Goal: Task Accomplishment & Management: Manage account settings

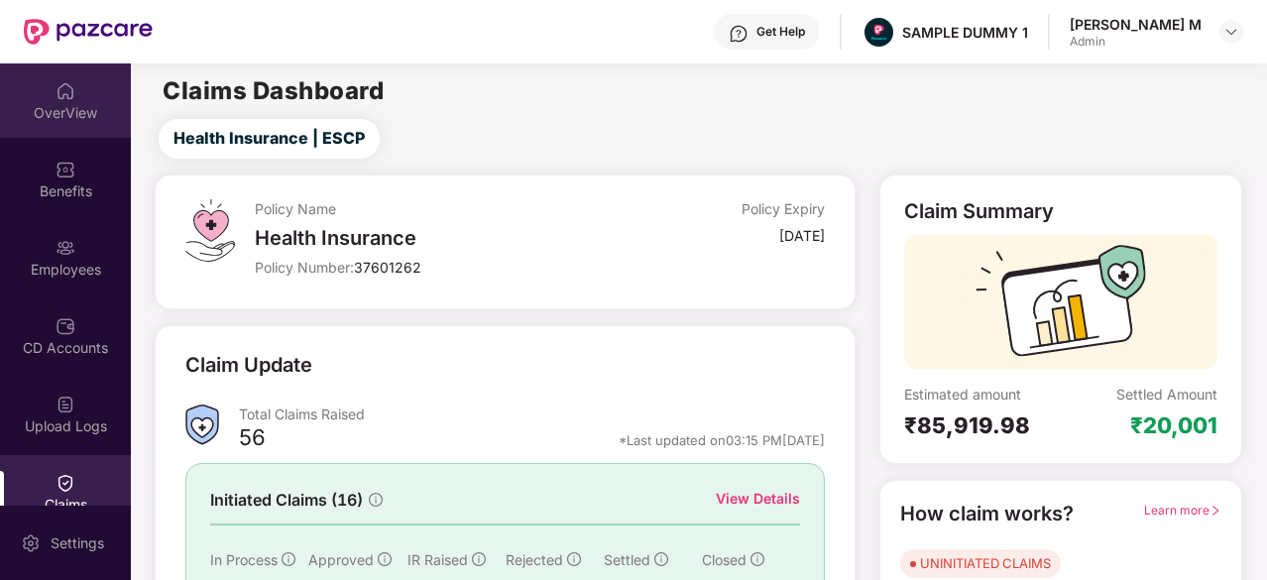
click at [20, 114] on div "OverView" at bounding box center [65, 113] width 131 height 20
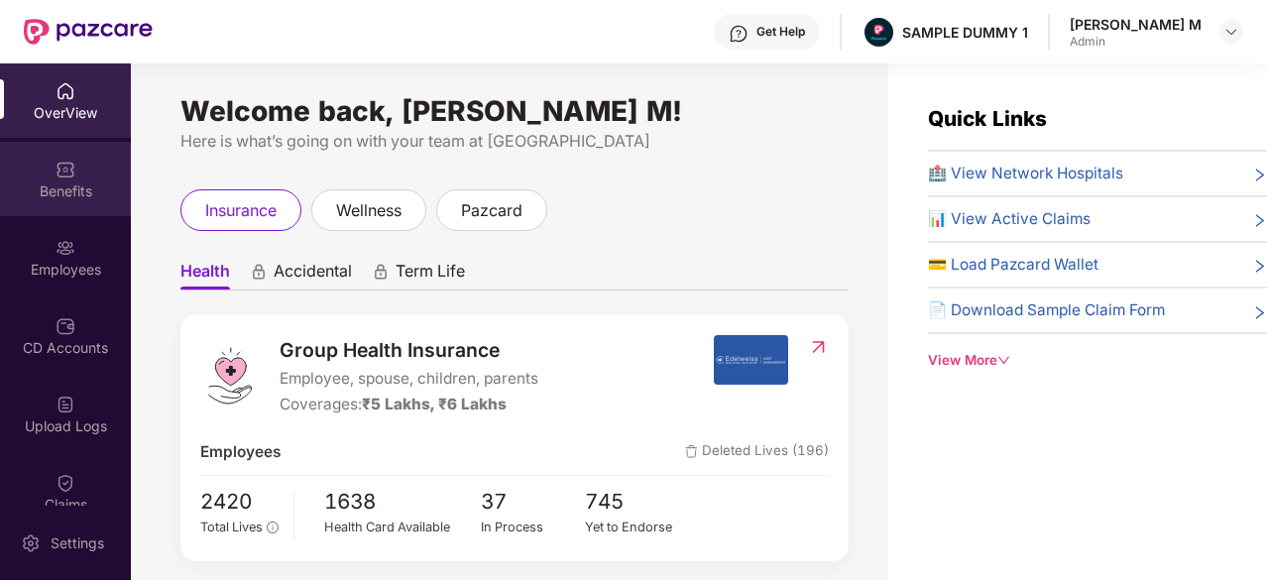
click at [74, 166] on div "Benefits" at bounding box center [65, 179] width 131 height 74
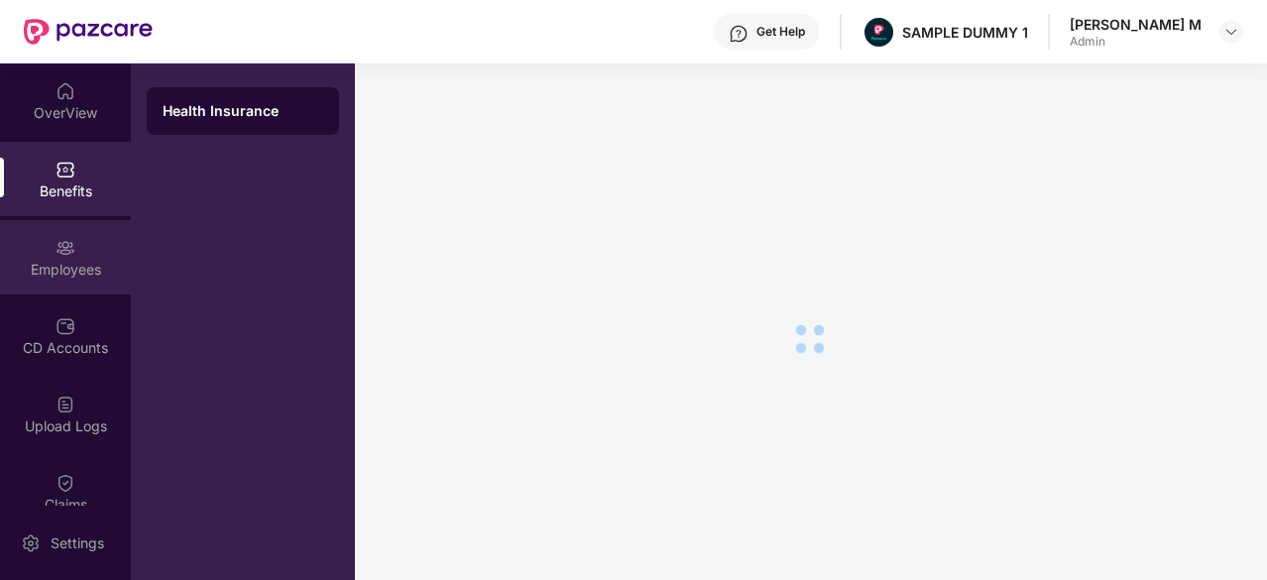
click at [42, 253] on div "Employees" at bounding box center [65, 257] width 131 height 74
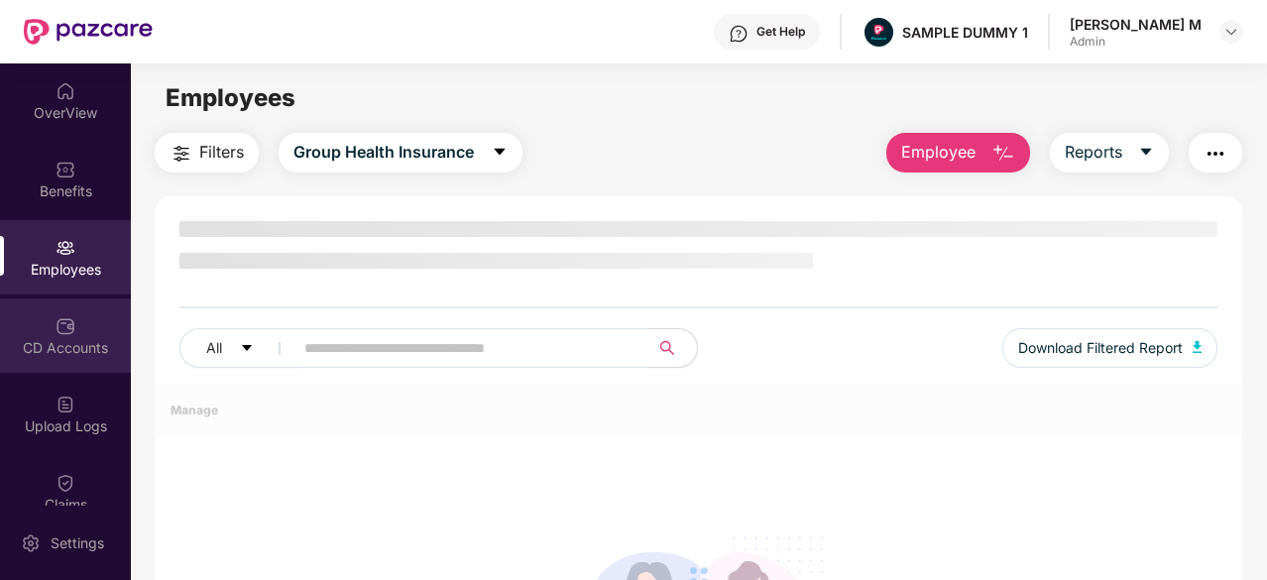
click at [54, 346] on div "CD Accounts" at bounding box center [65, 348] width 131 height 20
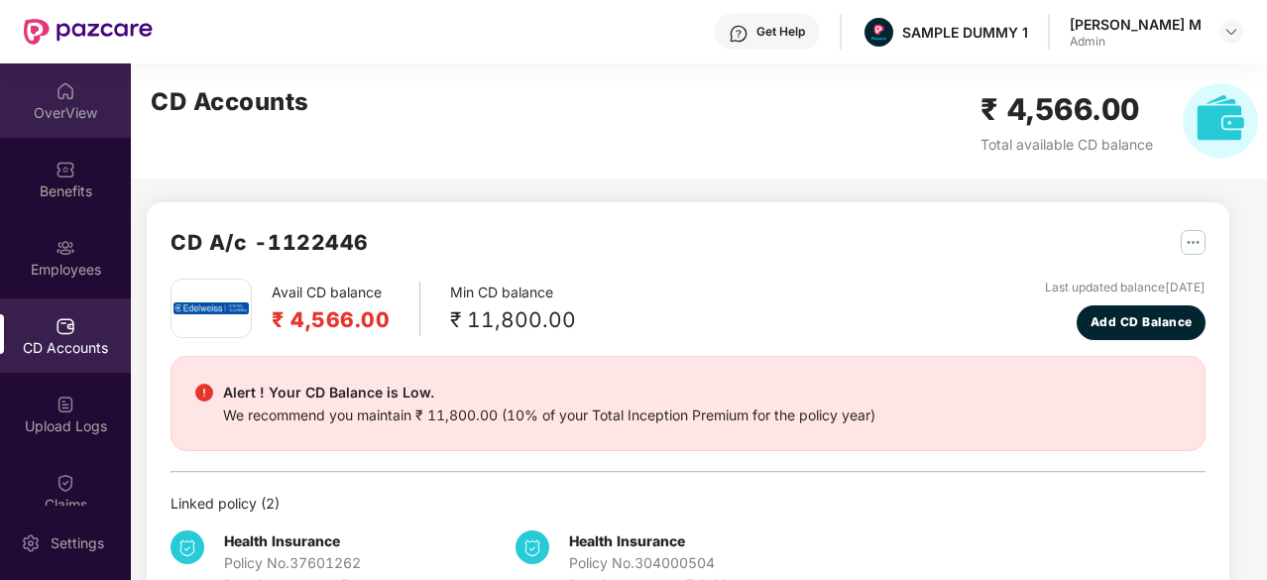
click at [62, 130] on div "OverView" at bounding box center [65, 100] width 131 height 74
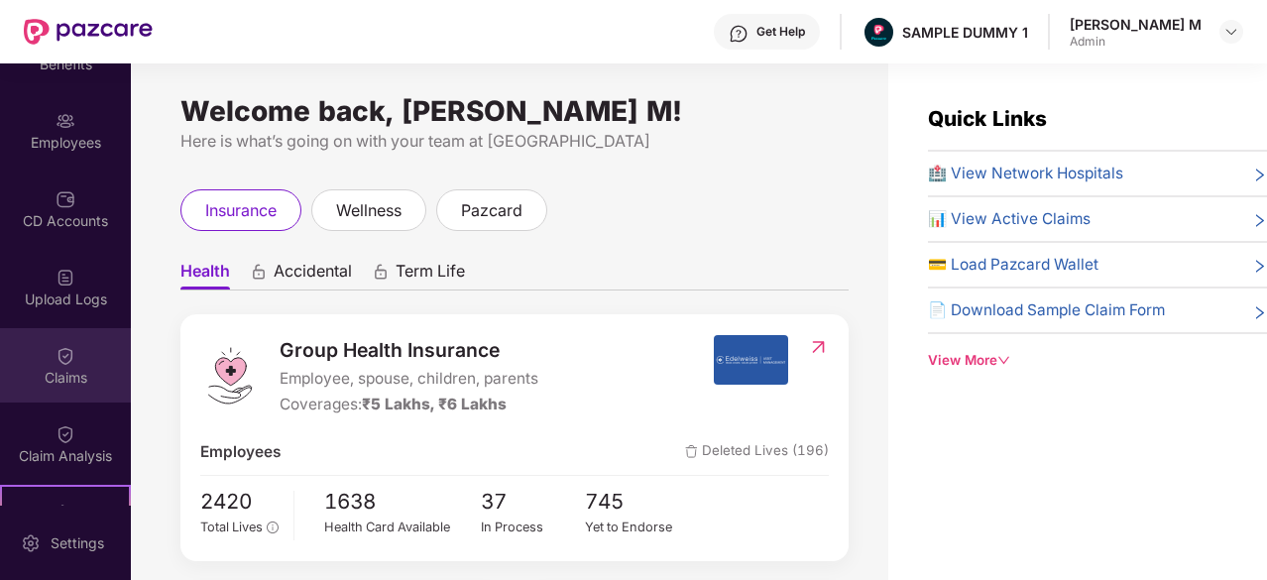
scroll to position [128, 0]
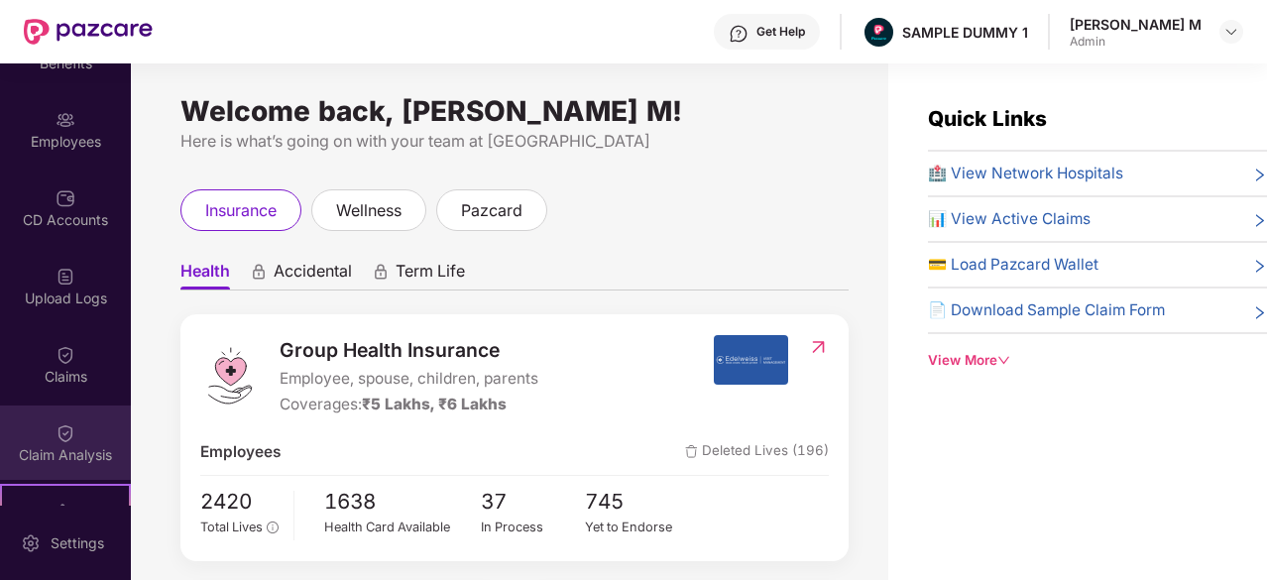
click at [57, 449] on div "Claim Analysis" at bounding box center [65, 455] width 131 height 20
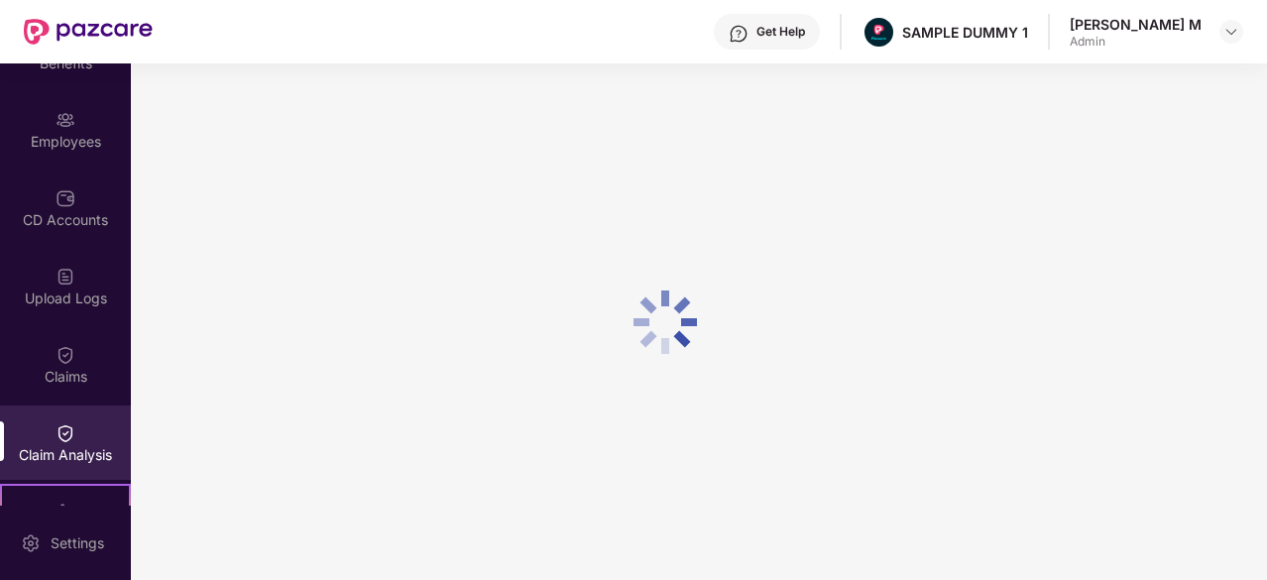
click at [31, 458] on div "Claim Analysis" at bounding box center [65, 455] width 131 height 20
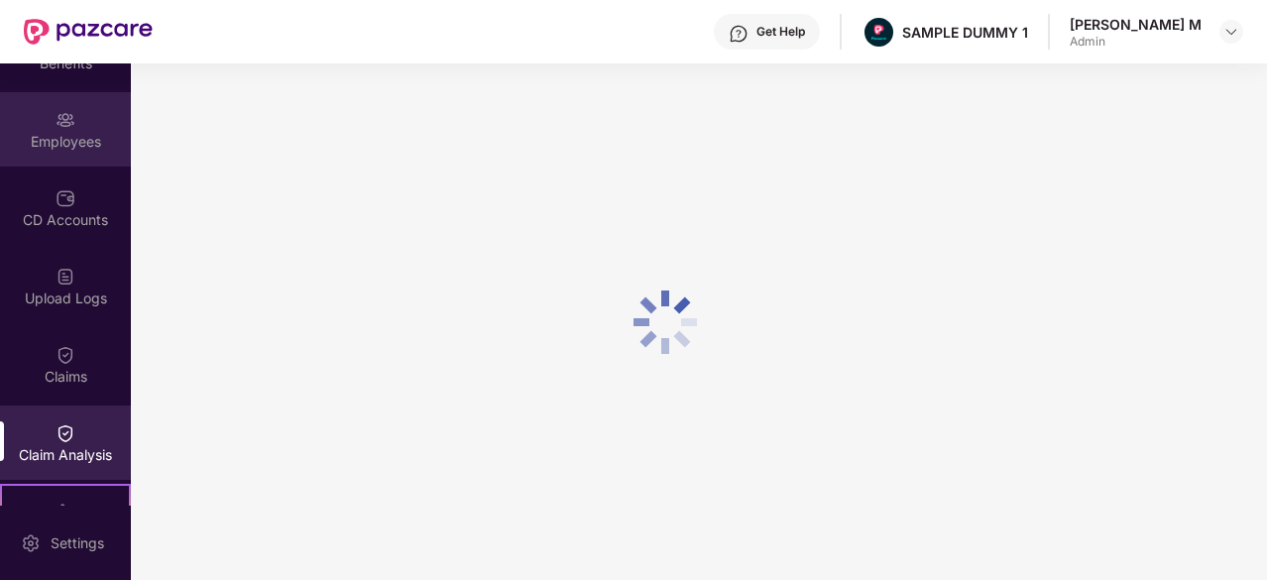
scroll to position [0, 0]
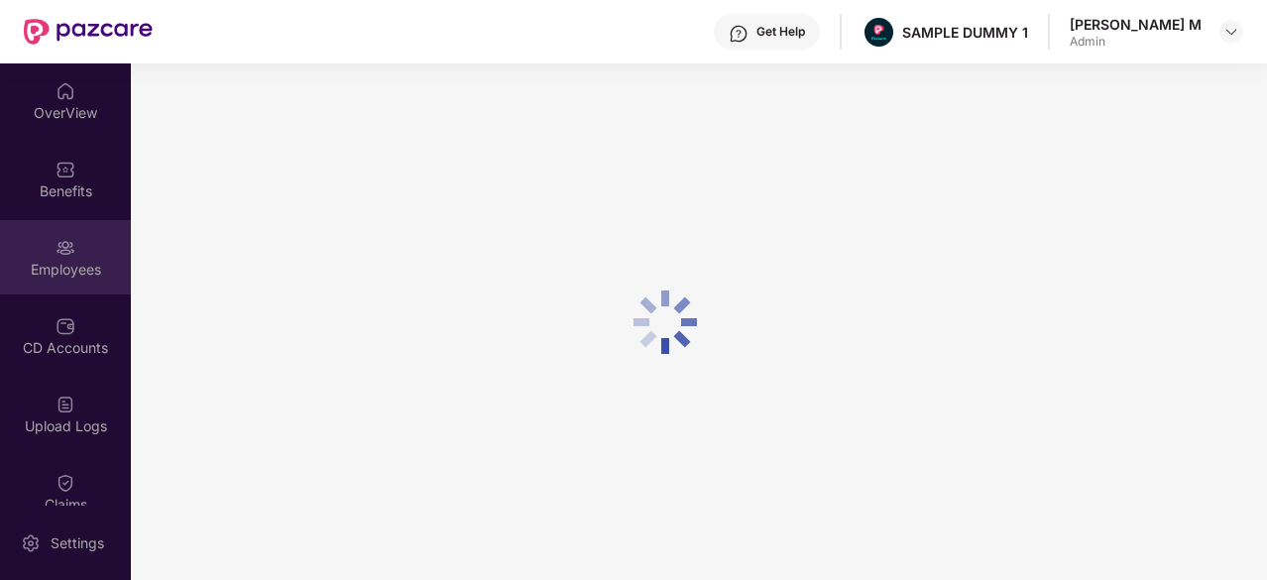
click at [79, 115] on div "OverView" at bounding box center [65, 113] width 131 height 20
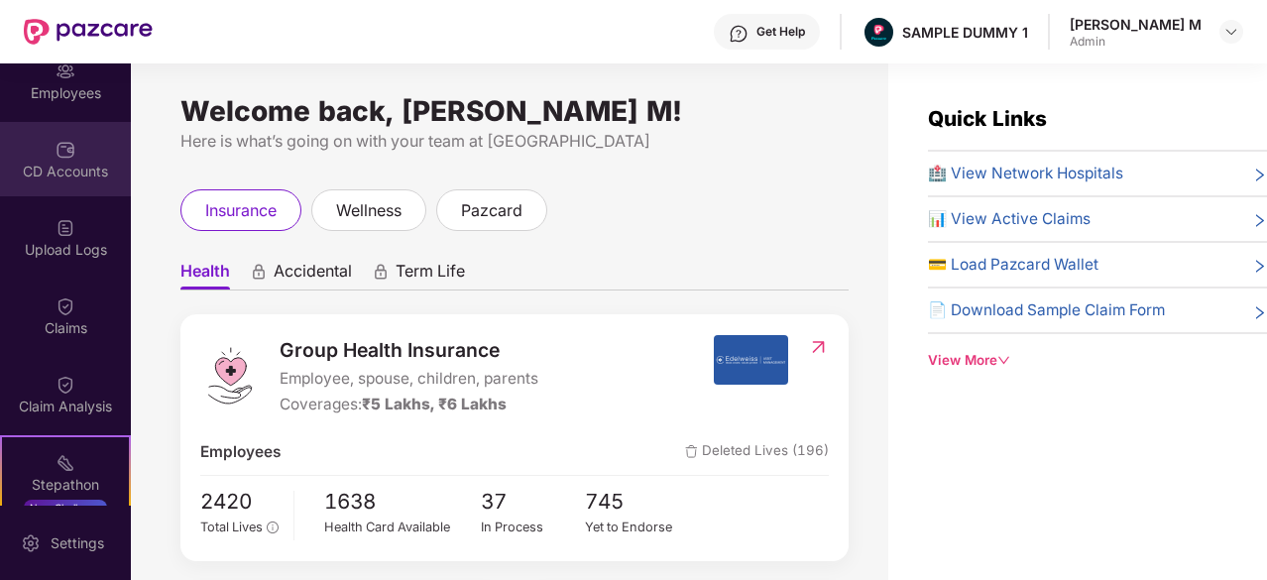
scroll to position [178, 0]
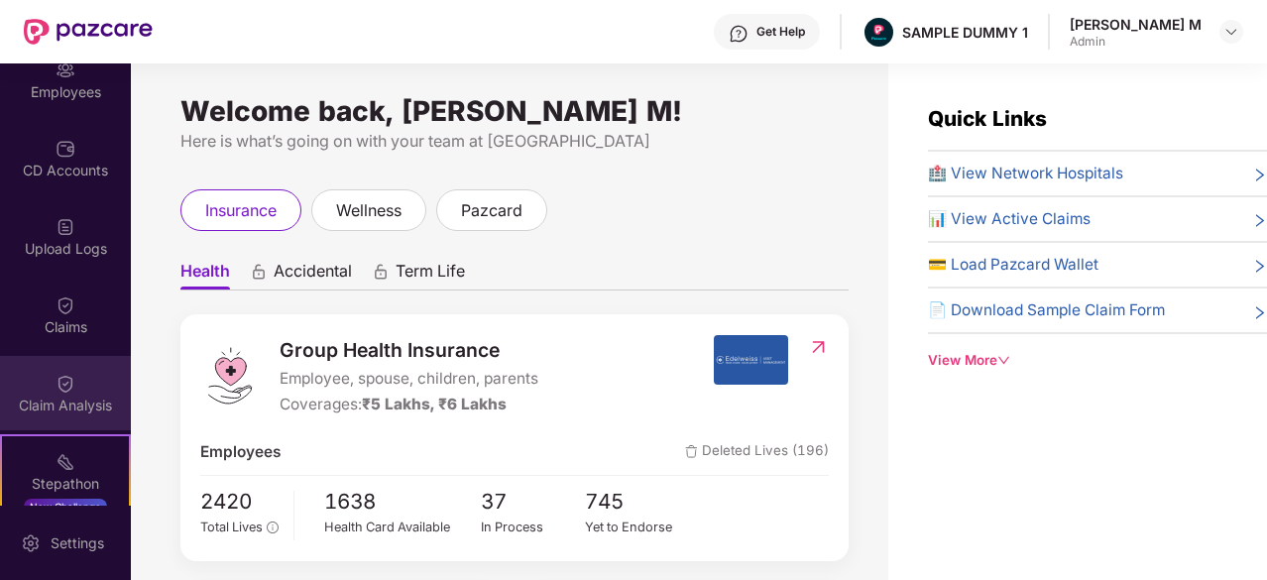
click at [80, 376] on div "Claim Analysis" at bounding box center [65, 393] width 131 height 74
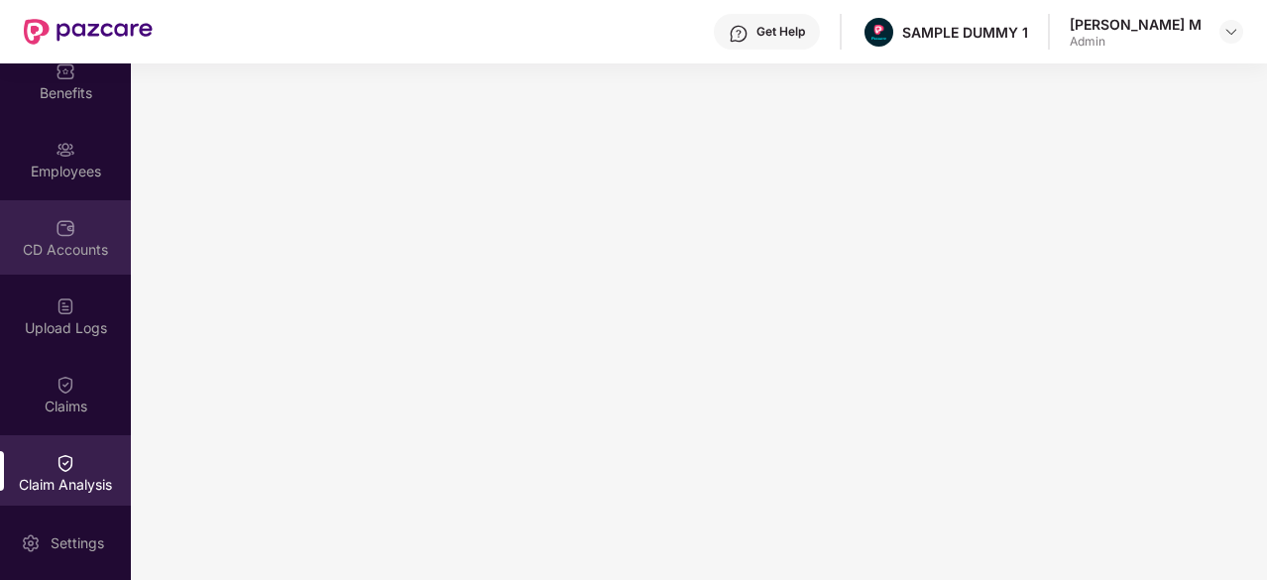
scroll to position [0, 0]
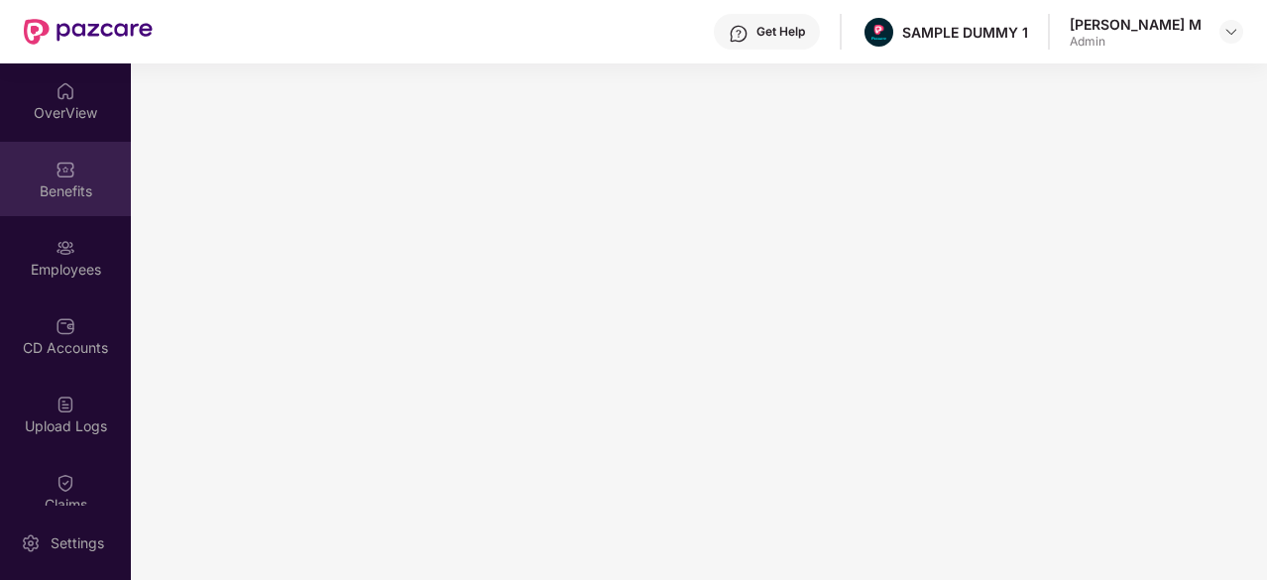
click at [56, 182] on div "Benefits" at bounding box center [65, 191] width 131 height 20
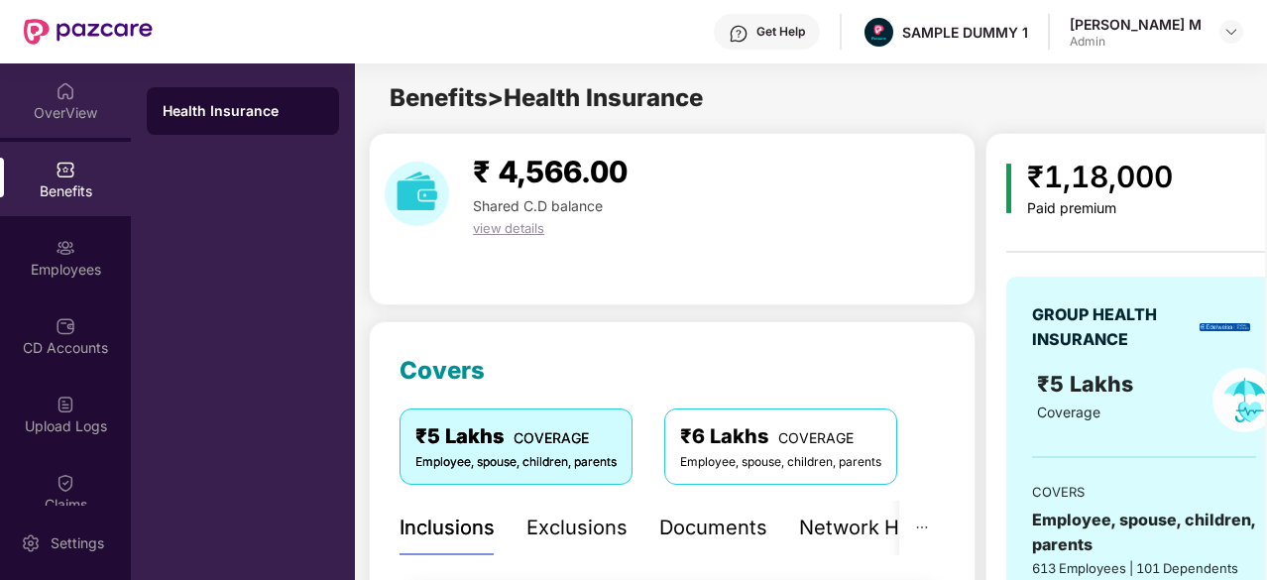
click at [54, 113] on div "OverView" at bounding box center [65, 113] width 131 height 20
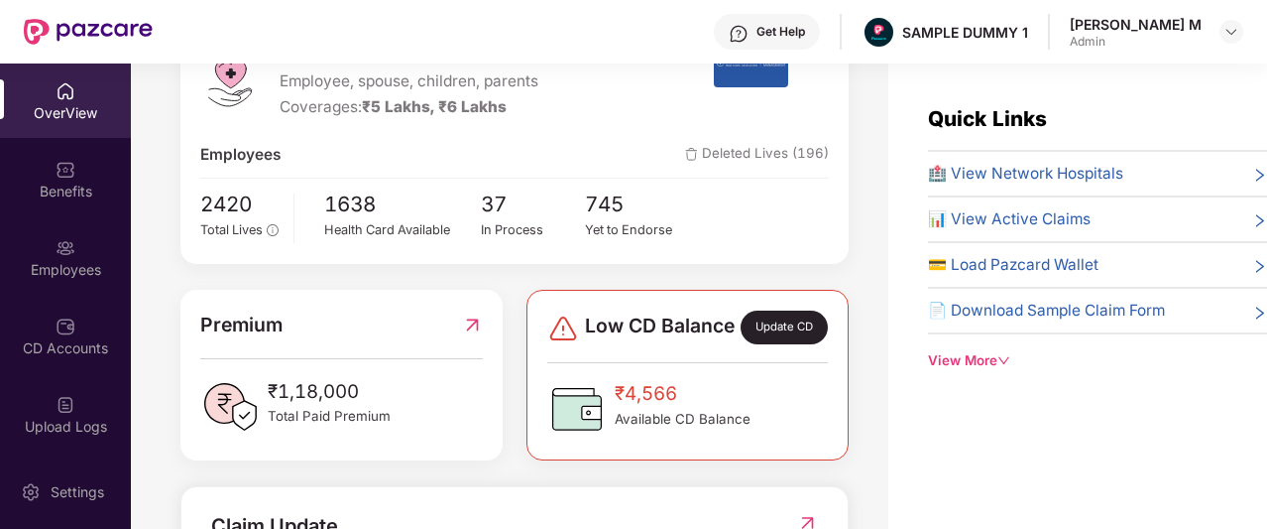
scroll to position [299, 0]
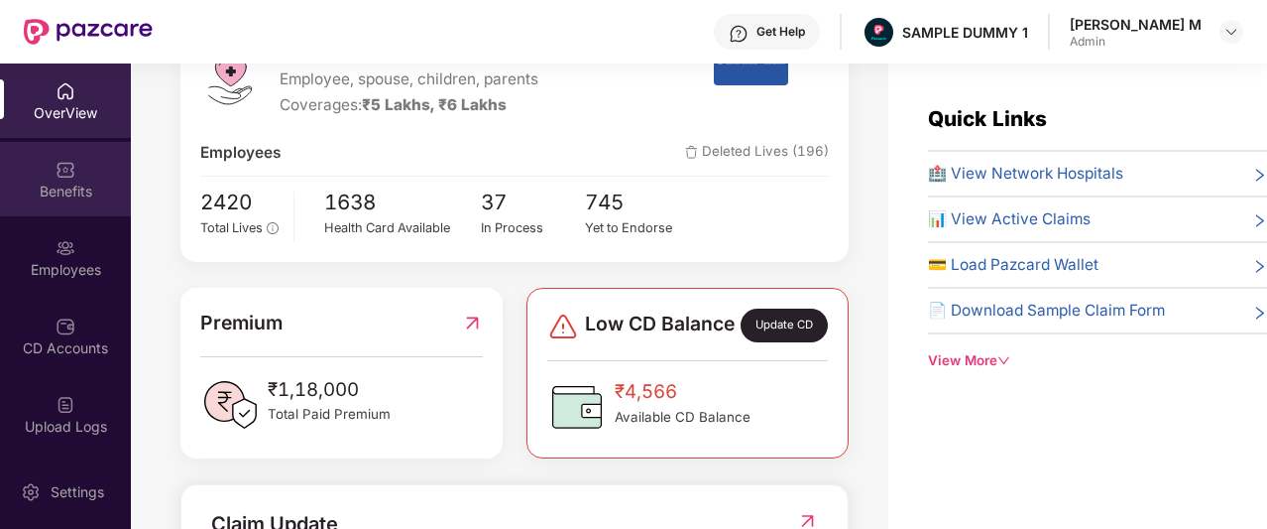
click at [85, 178] on div "Benefits" at bounding box center [65, 179] width 131 height 74
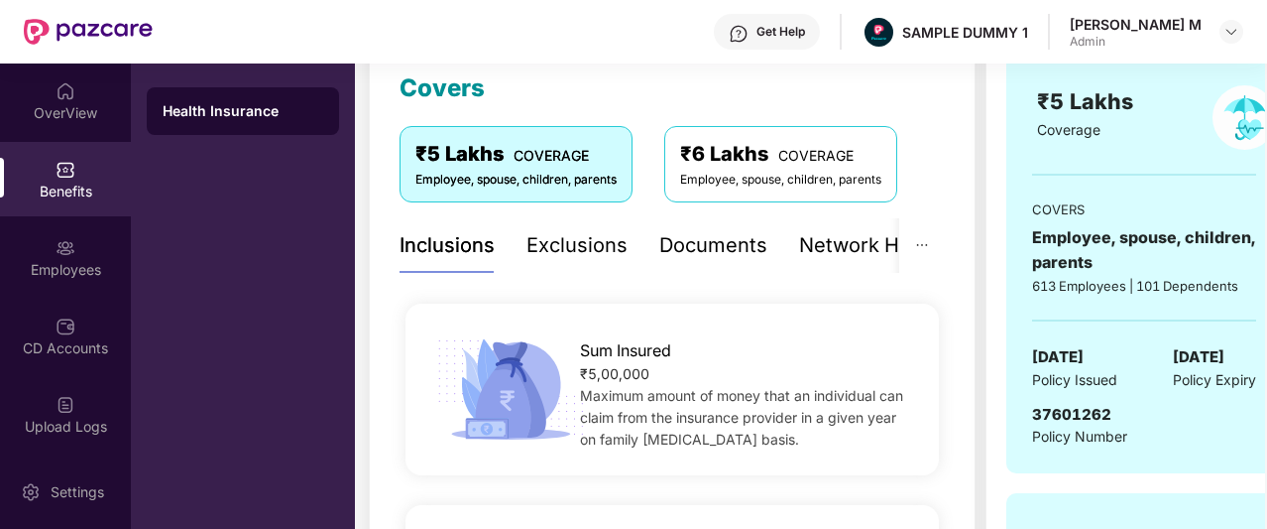
scroll to position [282, 0]
click at [715, 253] on div "Documents" at bounding box center [713, 246] width 108 height 31
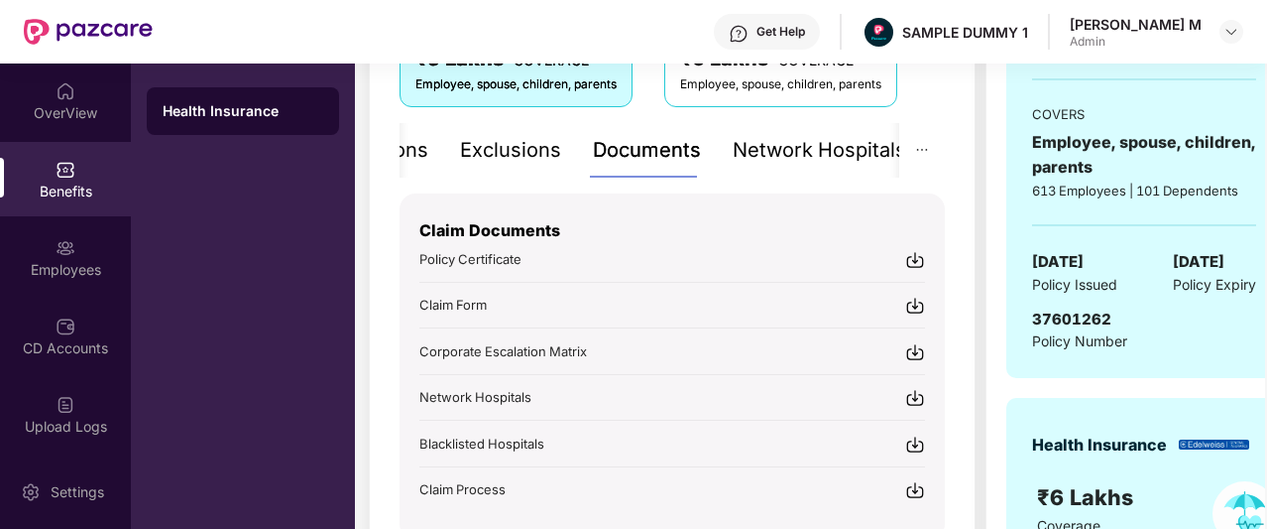
scroll to position [373, 0]
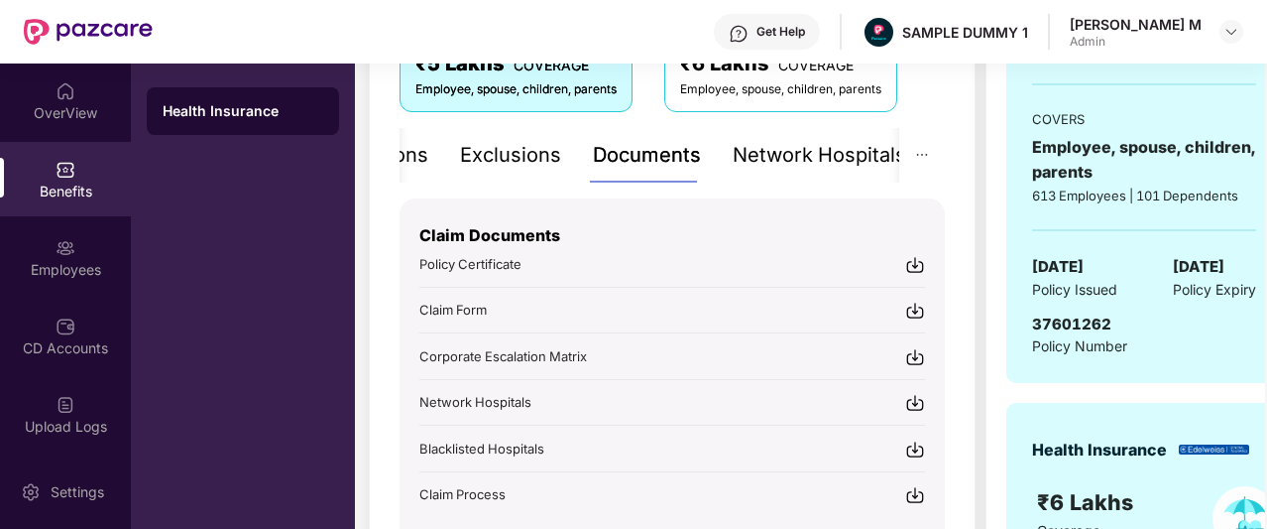
click at [799, 158] on div "Network Hospitals" at bounding box center [820, 155] width 174 height 31
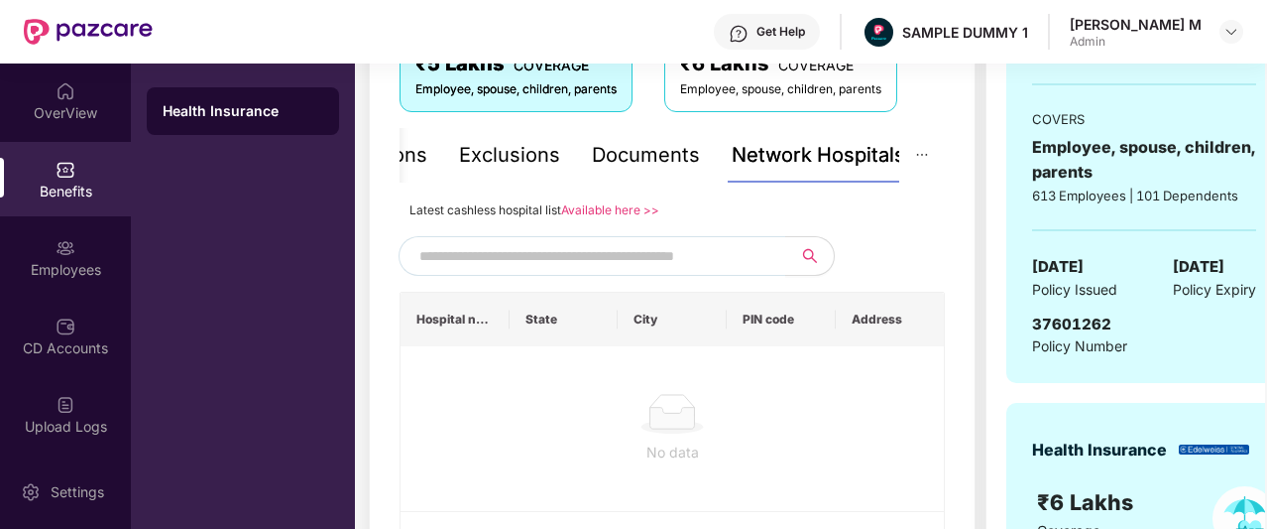
click at [606, 259] on input "text" at bounding box center [588, 256] width 339 height 30
type input "******"
click at [768, 254] on icon "close-circle" at bounding box center [769, 255] width 12 height 12
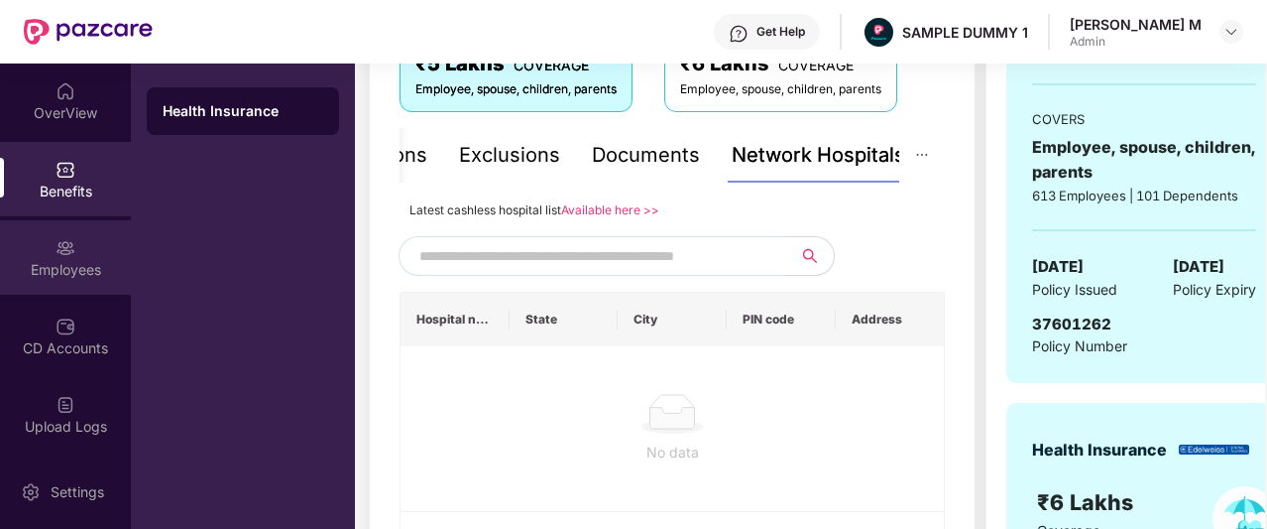
click at [30, 263] on div "Employees" at bounding box center [65, 270] width 131 height 20
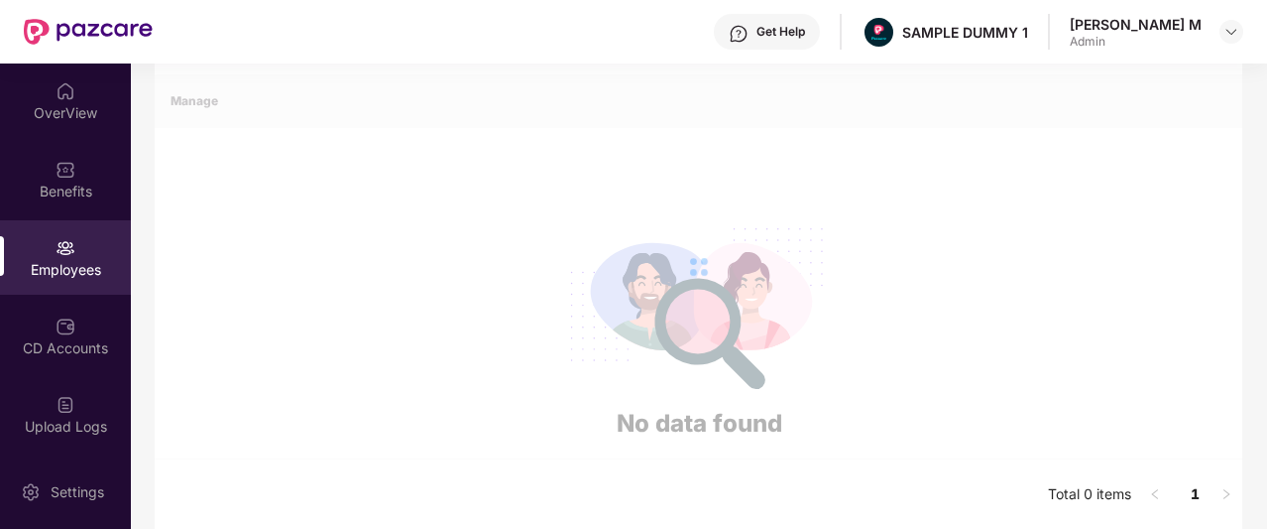
scroll to position [0, 0]
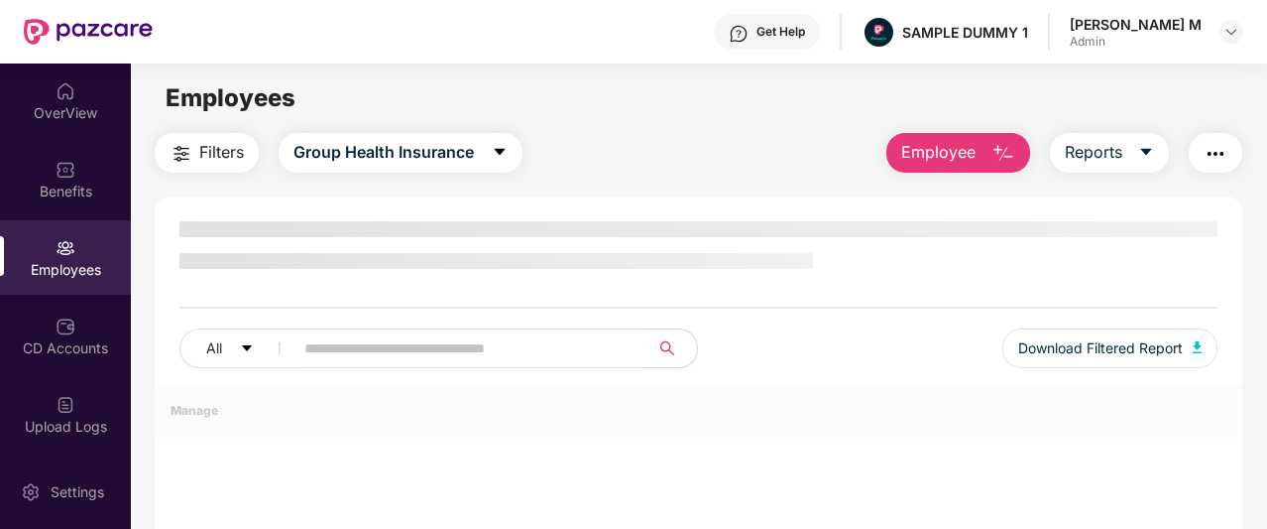
click at [907, 145] on span "Employee" at bounding box center [938, 152] width 74 height 25
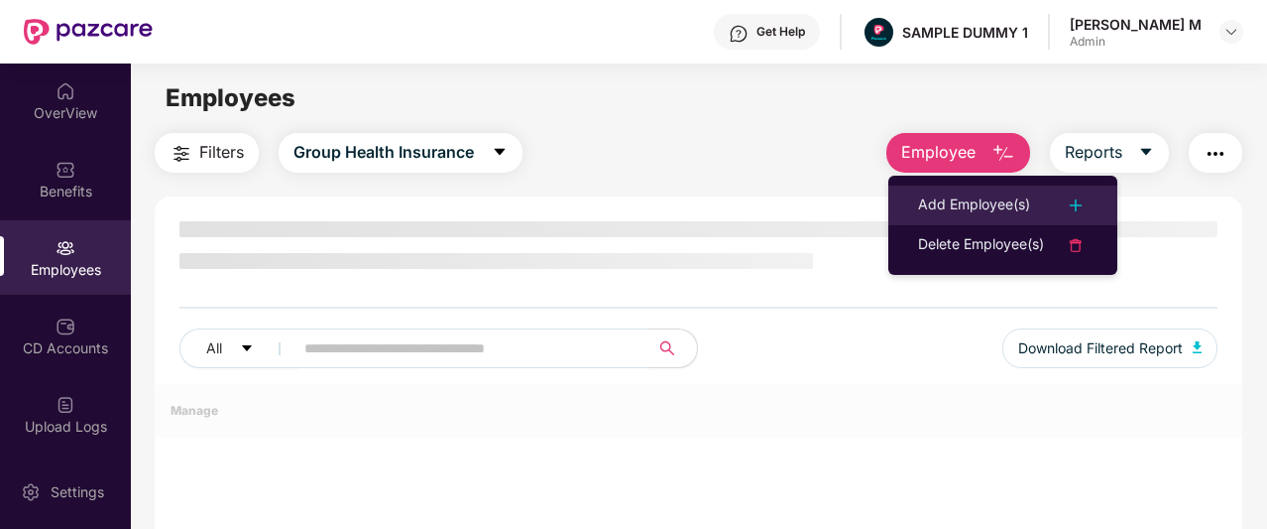
click at [922, 203] on div "Add Employee(s)" at bounding box center [974, 205] width 112 height 24
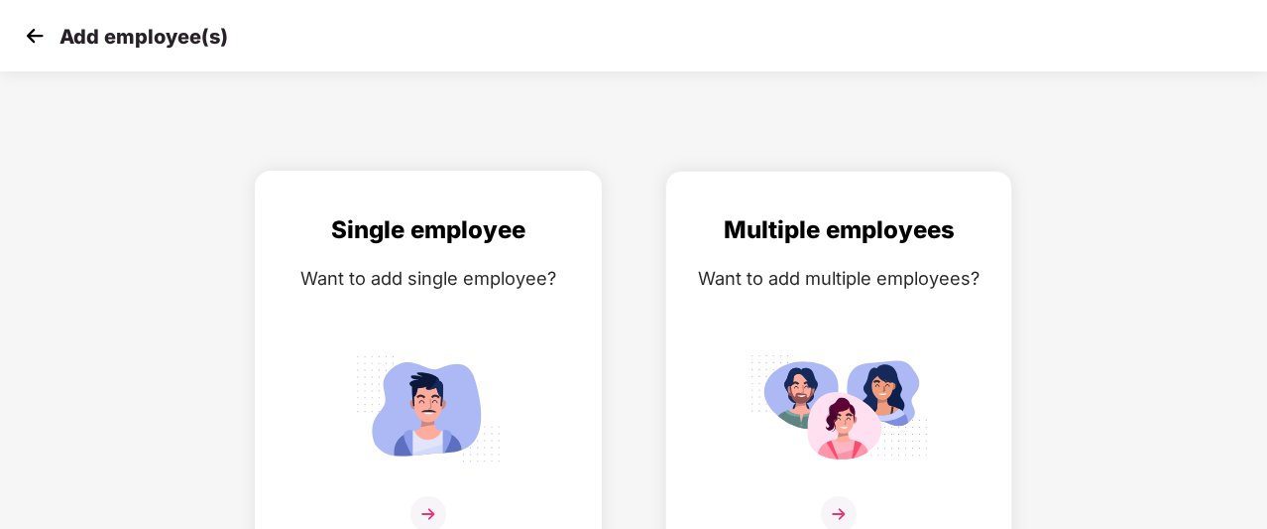
click at [496, 249] on div "Single employee Want to add single employee?" at bounding box center [428, 383] width 305 height 345
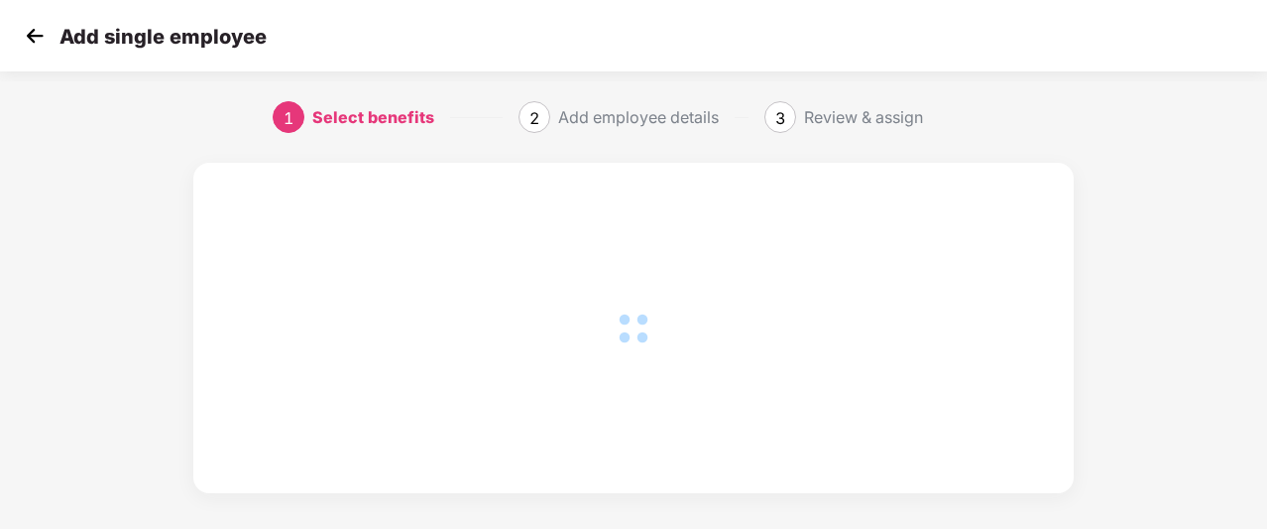
click at [26, 39] on img at bounding box center [35, 36] width 30 height 30
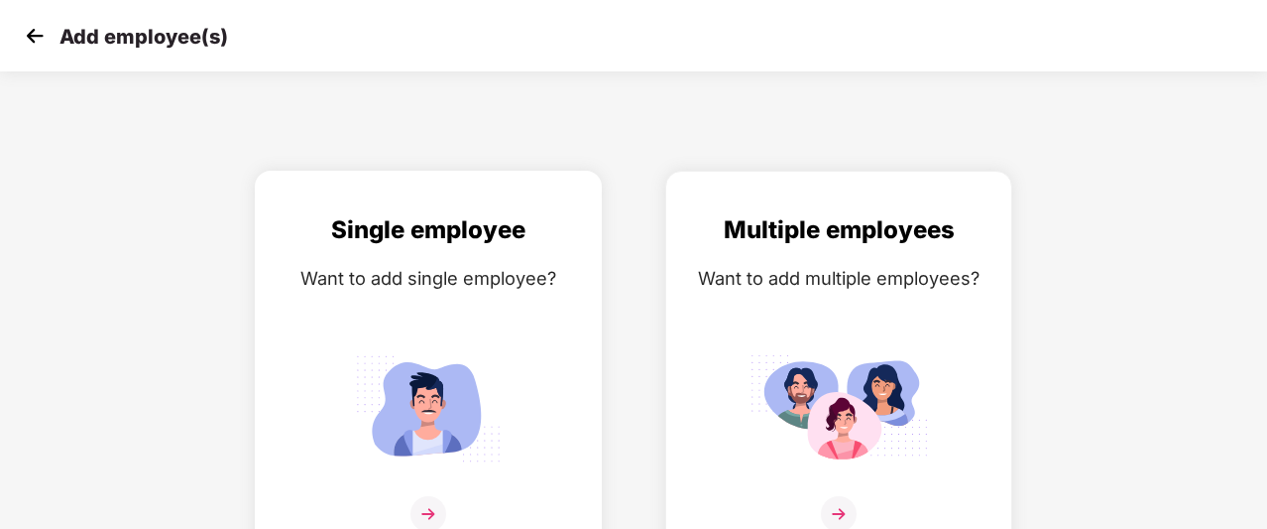
click at [402, 326] on div "Single employee Want to add single employee?" at bounding box center [428, 383] width 305 height 345
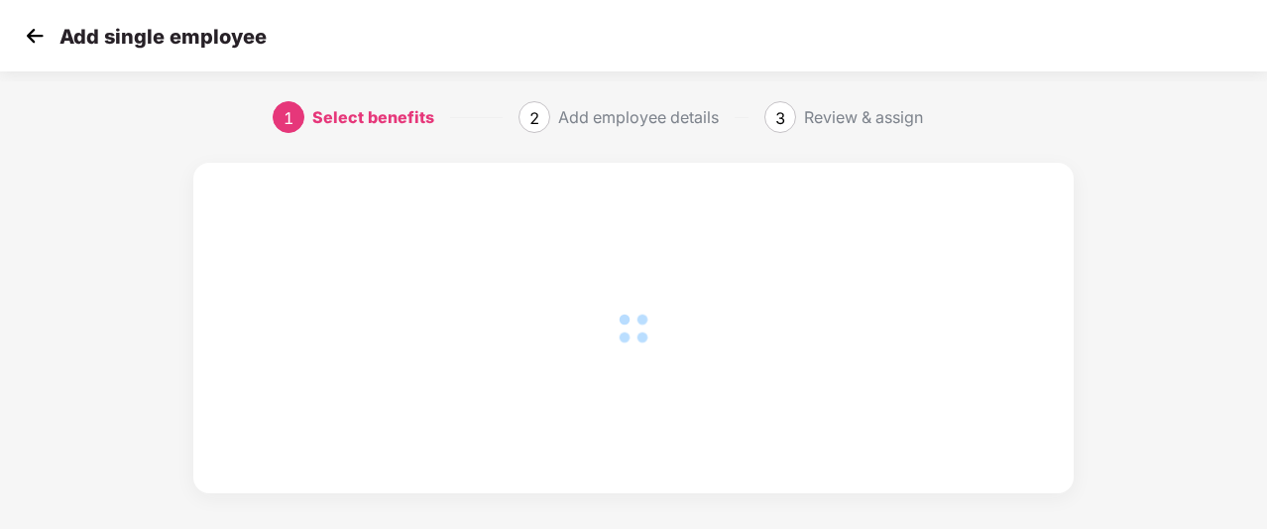
scroll to position [14, 0]
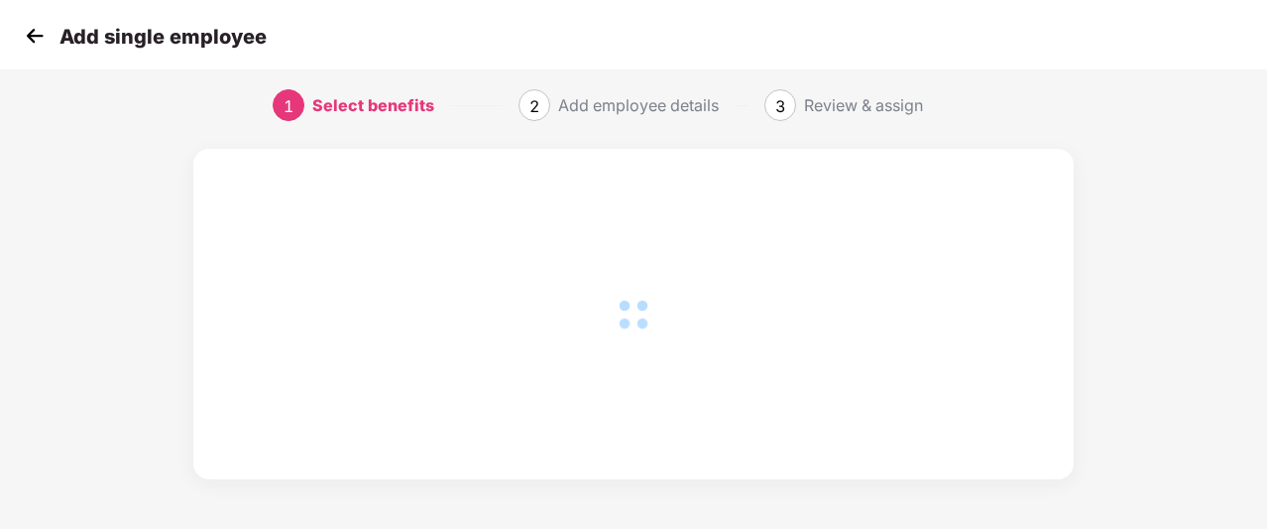
click at [31, 35] on img at bounding box center [35, 36] width 30 height 30
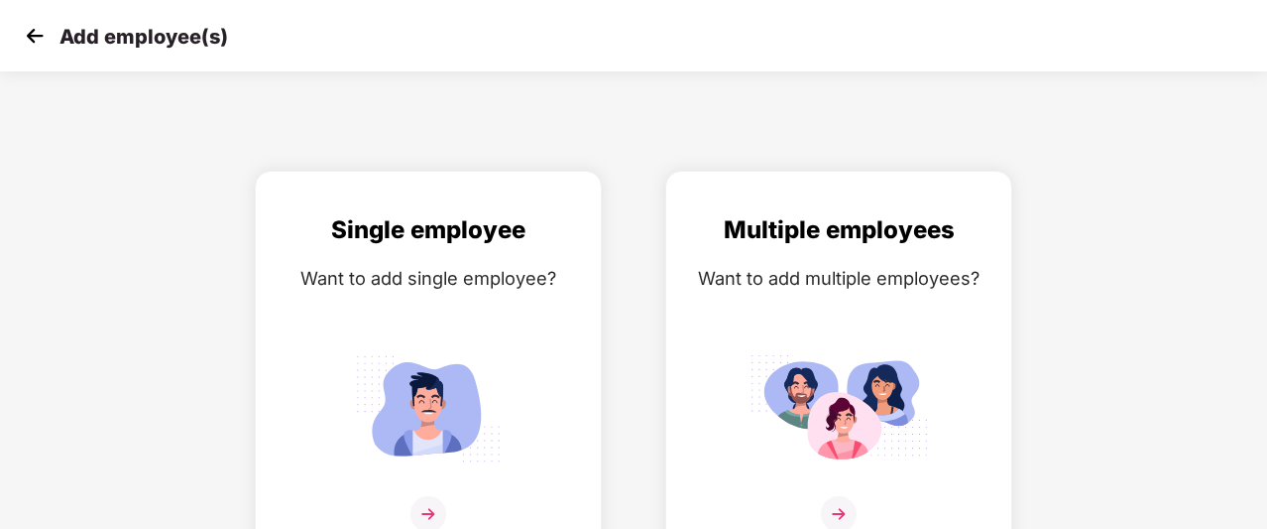
scroll to position [32, 0]
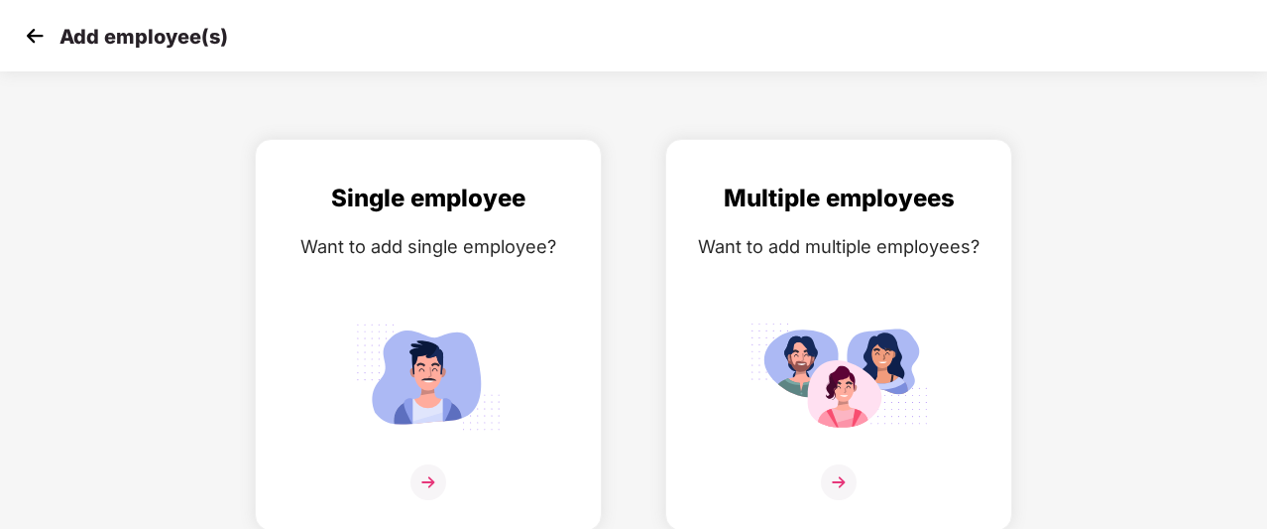
click at [39, 39] on img at bounding box center [35, 36] width 30 height 30
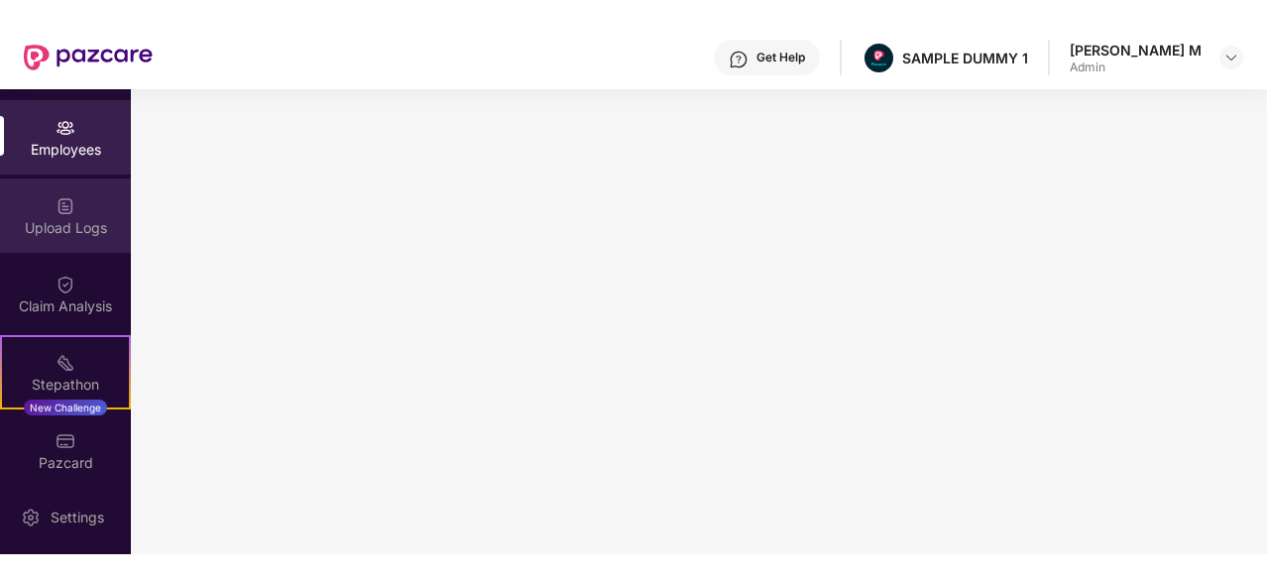
scroll to position [78, 0]
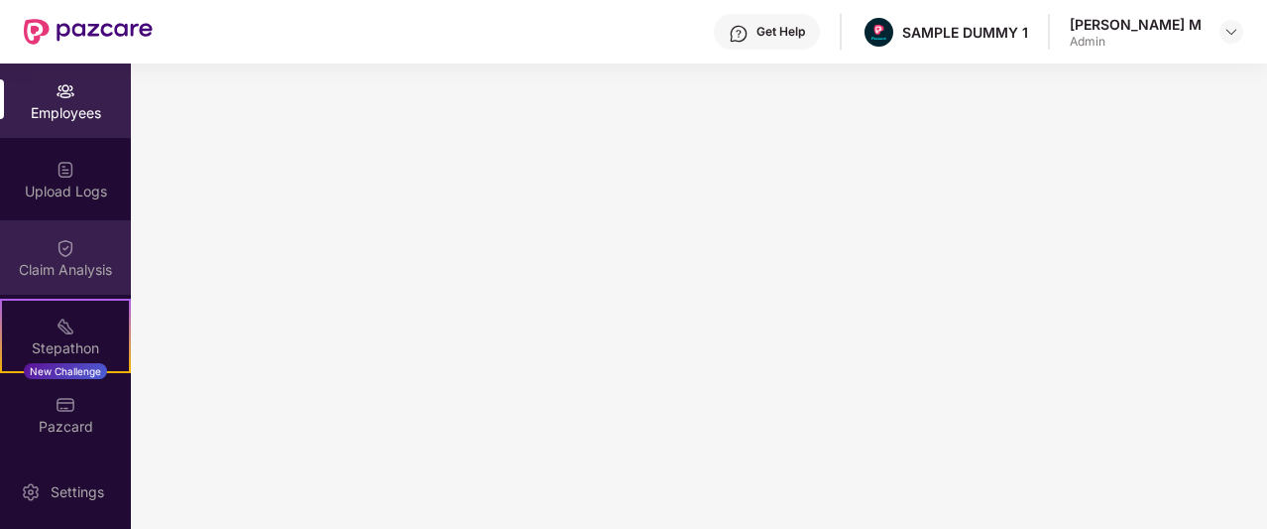
click at [79, 243] on div "Claim Analysis" at bounding box center [65, 257] width 131 height 74
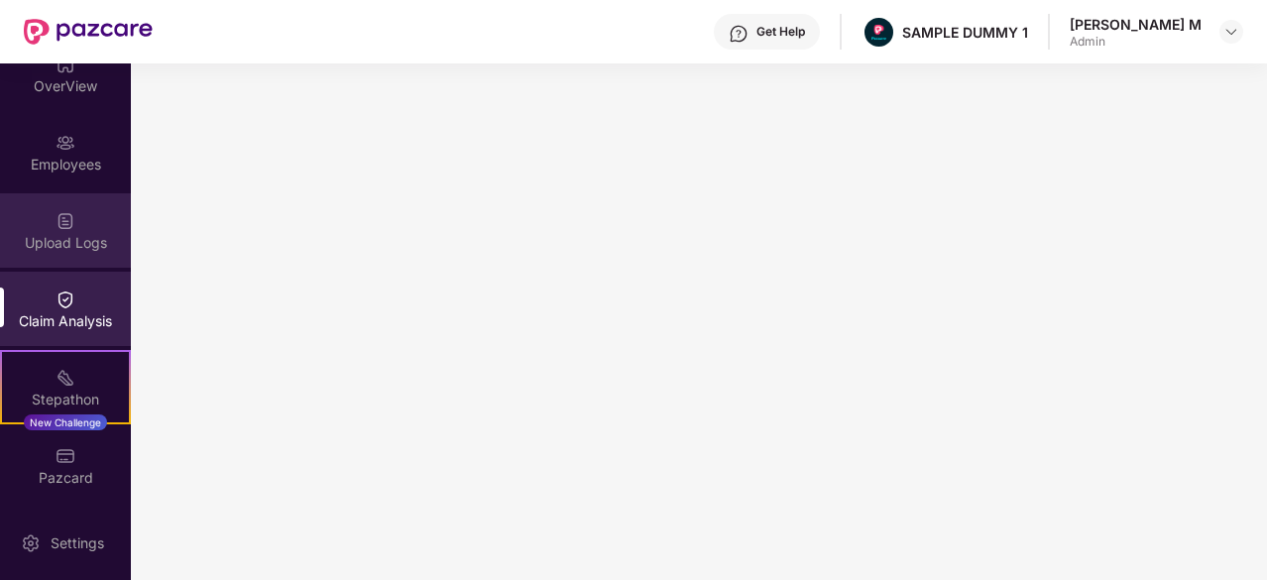
scroll to position [0, 0]
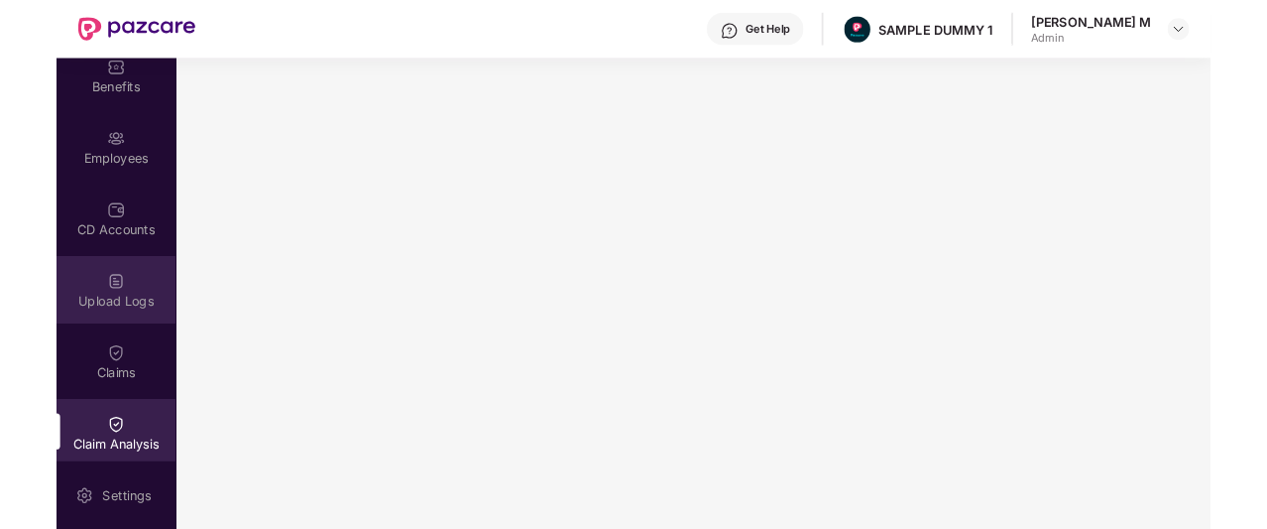
scroll to position [100, 0]
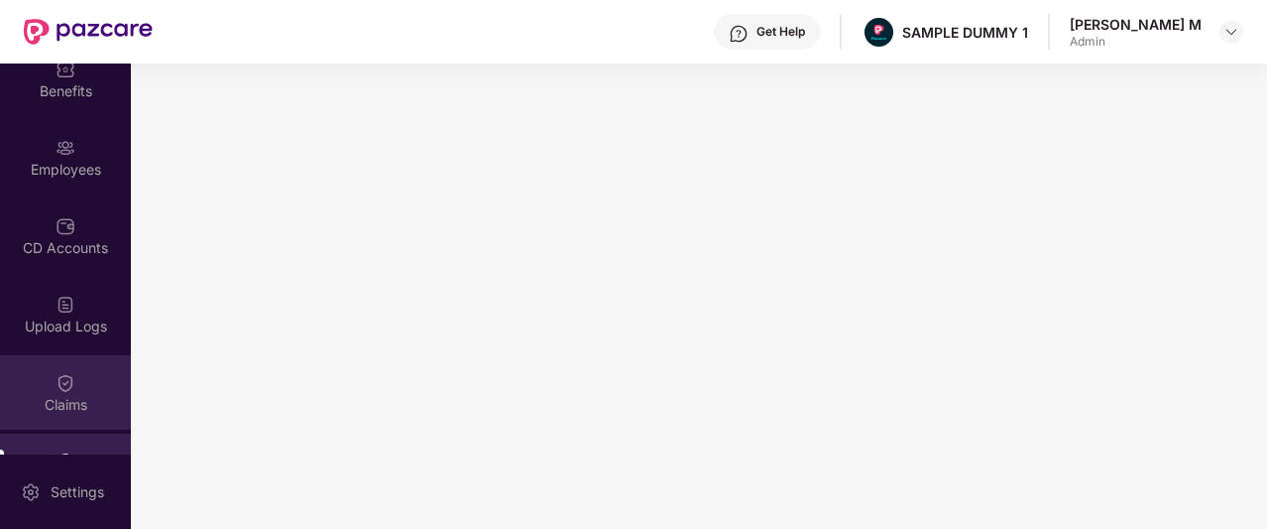
click at [61, 373] on img at bounding box center [66, 383] width 20 height 20
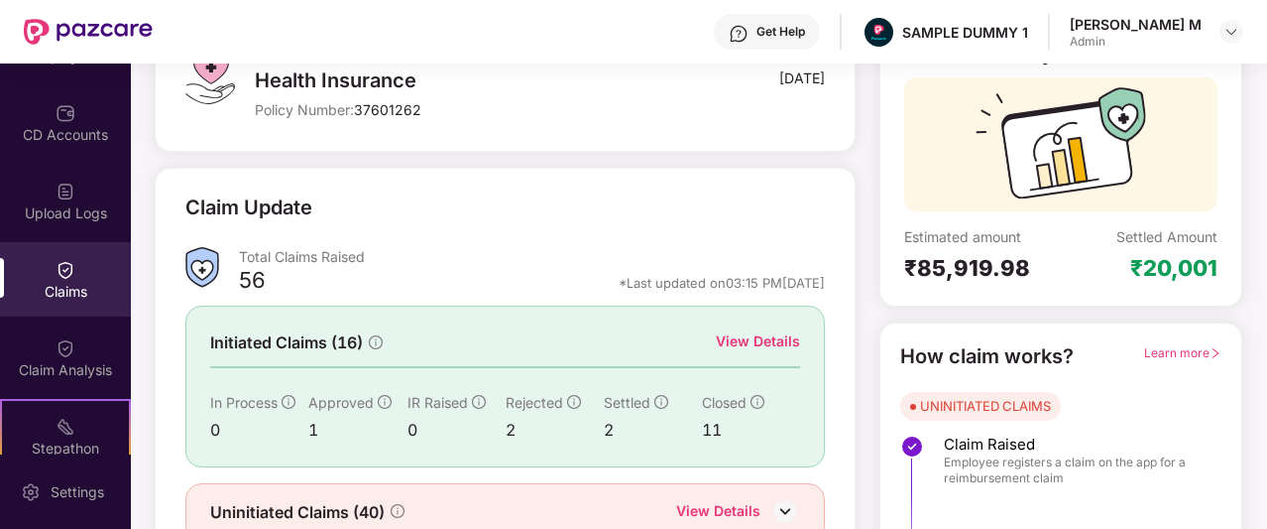
scroll to position [171, 0]
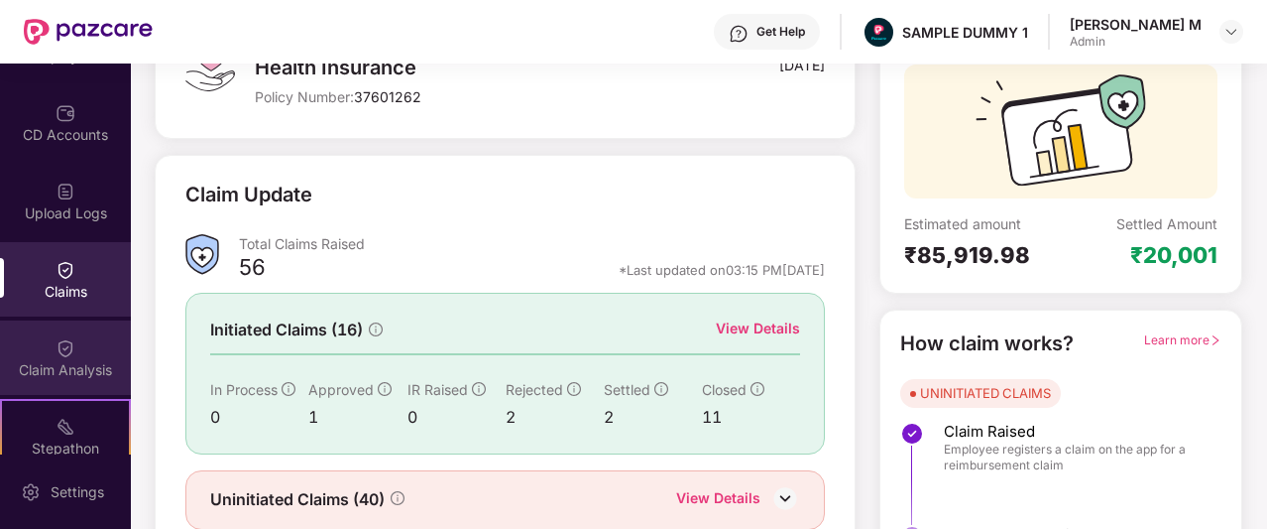
click at [66, 358] on div "Claim Analysis" at bounding box center [65, 357] width 131 height 74
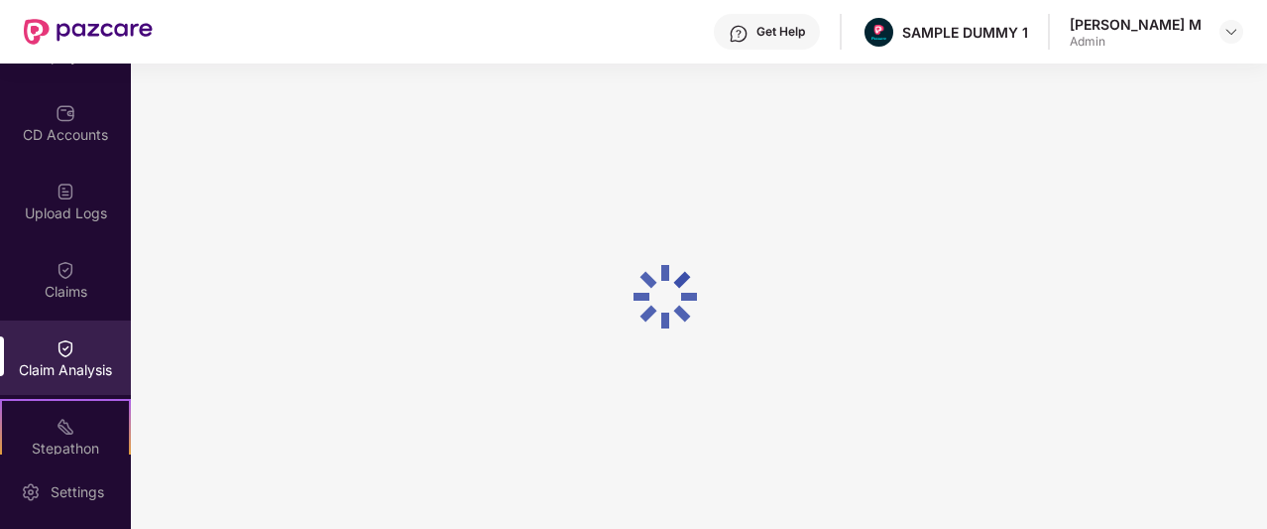
scroll to position [0, 0]
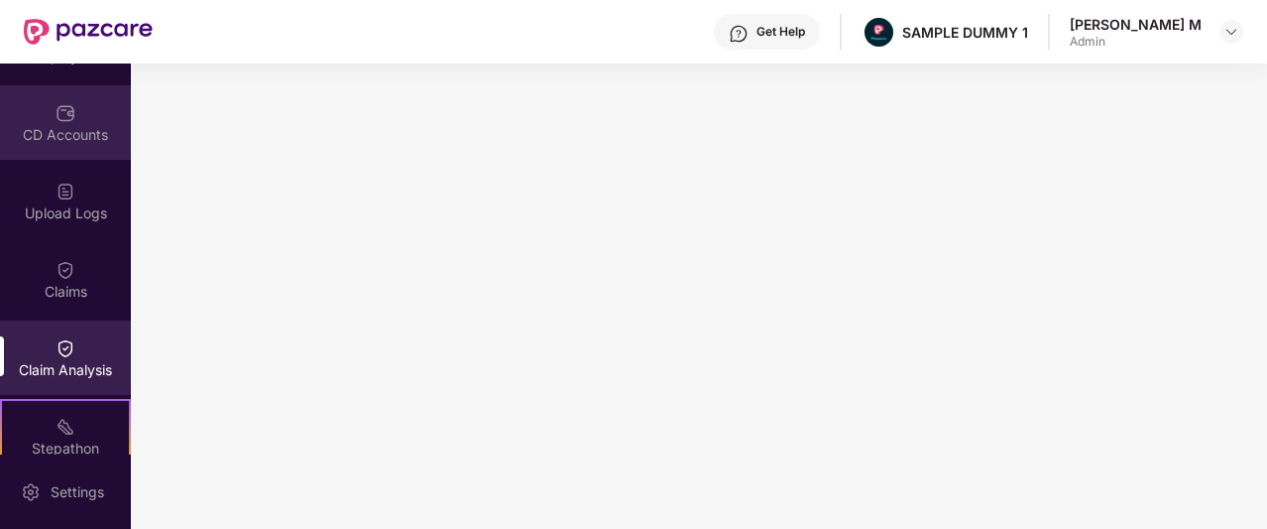
click at [69, 133] on div "CD Accounts" at bounding box center [65, 135] width 131 height 20
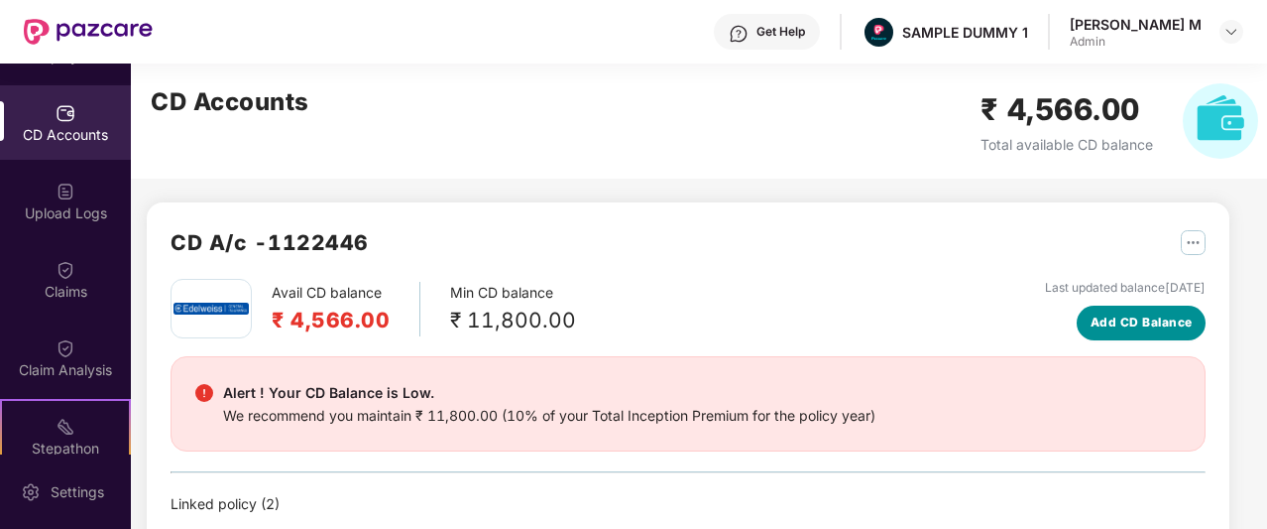
click at [1146, 321] on span "Add CD Balance" at bounding box center [1142, 322] width 102 height 19
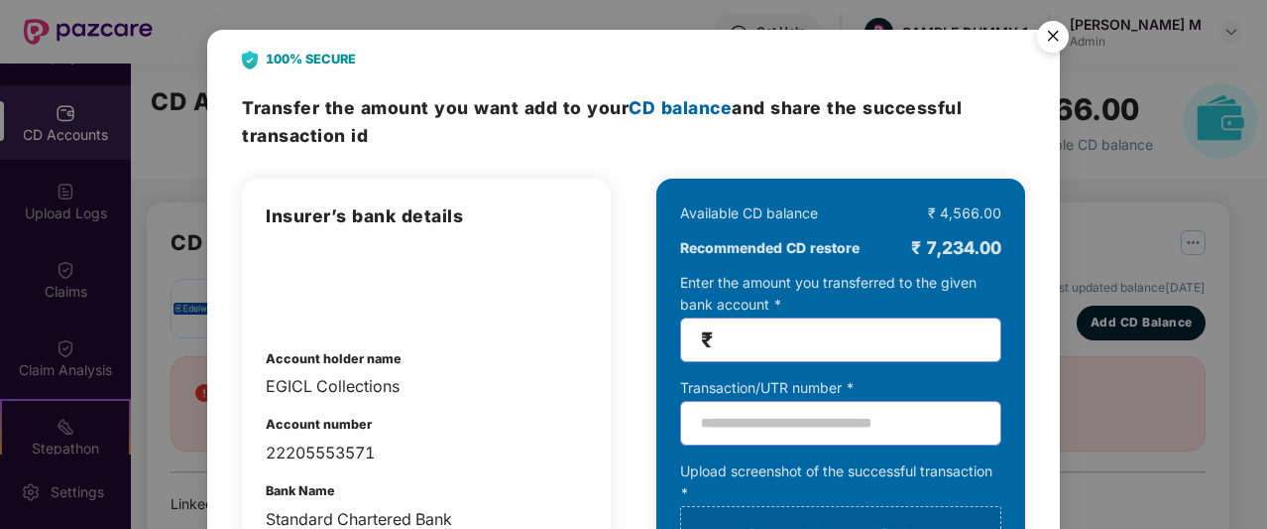
click at [1056, 34] on img "Close" at bounding box center [1053, 40] width 56 height 56
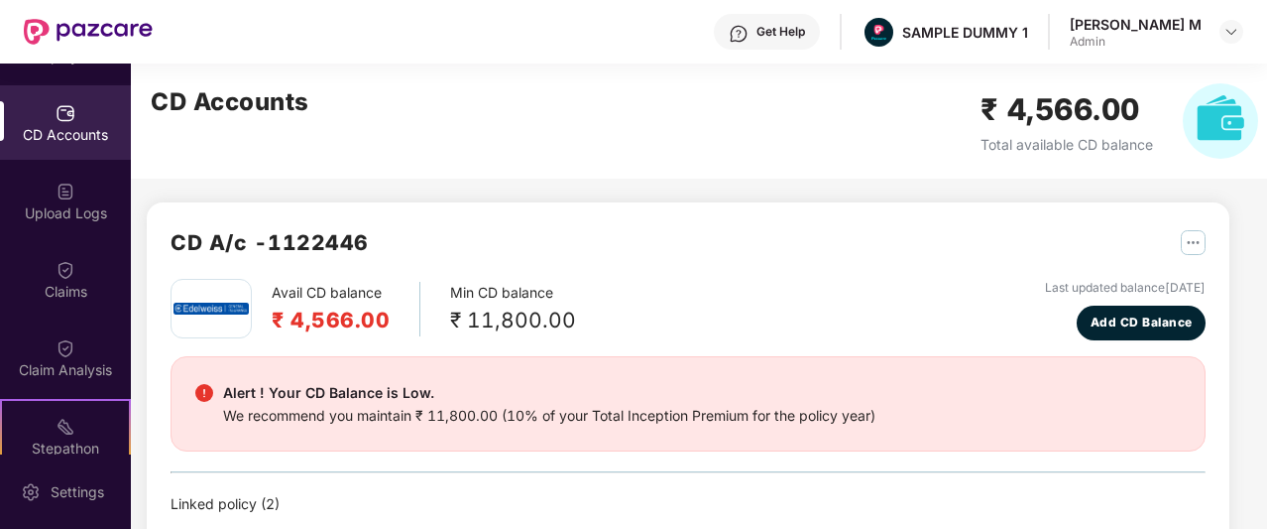
click at [805, 29] on div "Get Help" at bounding box center [781, 32] width 49 height 16
